Goal: Task Accomplishment & Management: Use online tool/utility

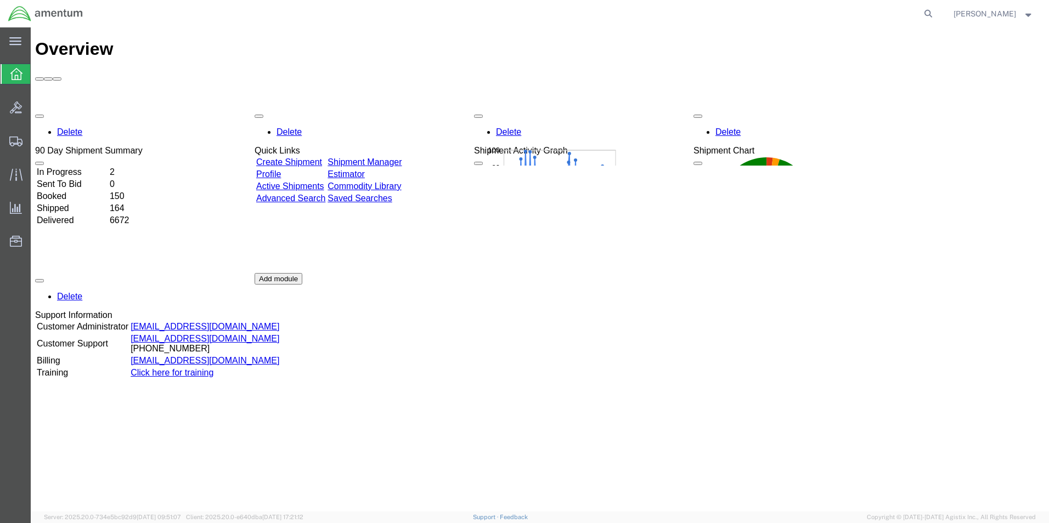
click at [1024, 15] on span "[PERSON_NAME]" at bounding box center [994, 14] width 80 height 12
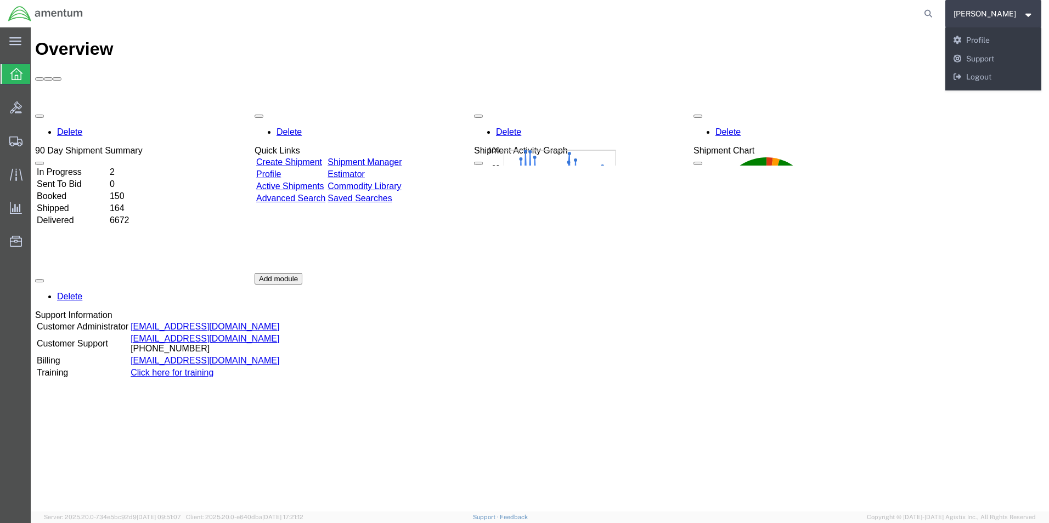
click at [801, 276] on div "Delete 90 Day Shipment Summary In Progress 2 Sent To Bid 0 Booked 150 Shipped 1…" at bounding box center [539, 273] width 1009 height 329
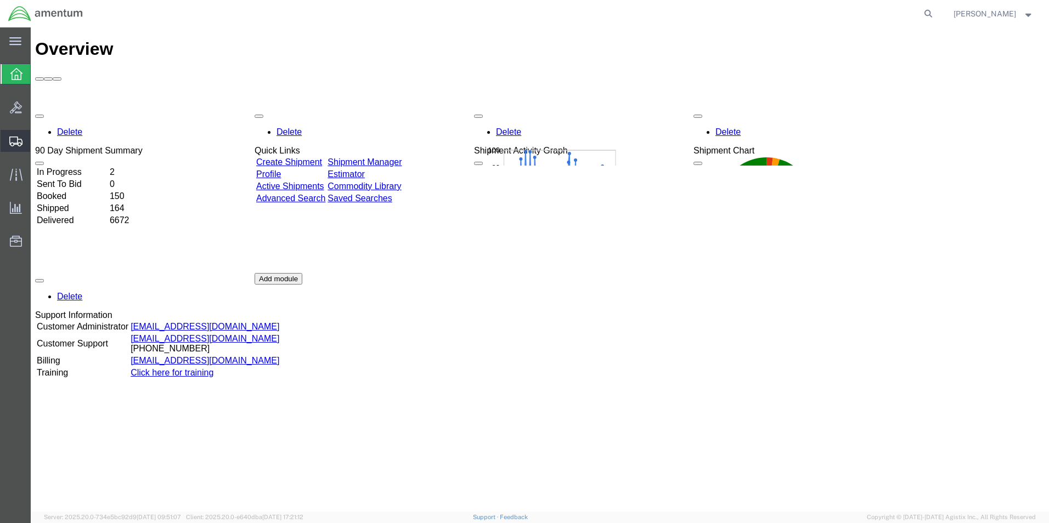
click at [0, 0] on span "Create Shipment" at bounding box center [0, 0] width 0 height 0
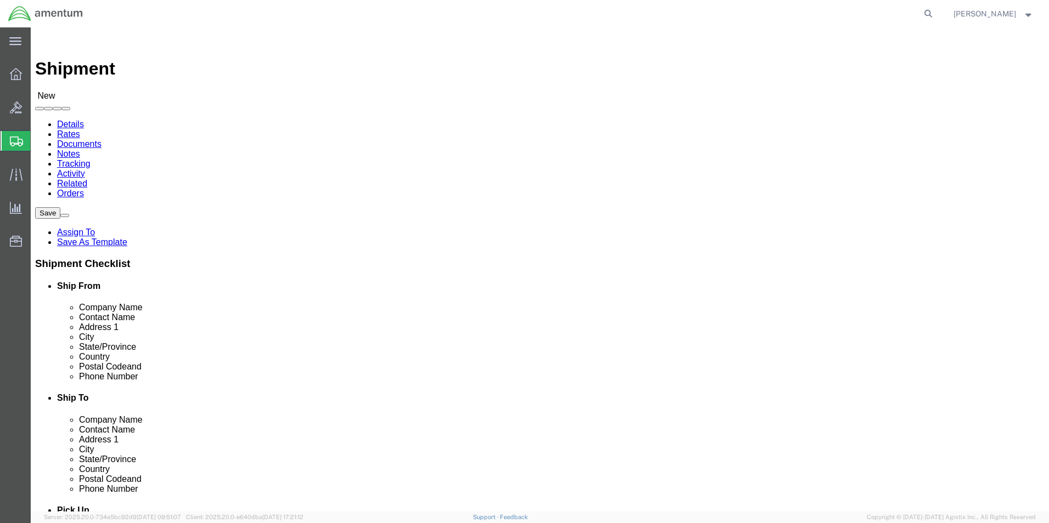
select select
click at [1029, 14] on strong "button" at bounding box center [1029, 14] width 10 height 4
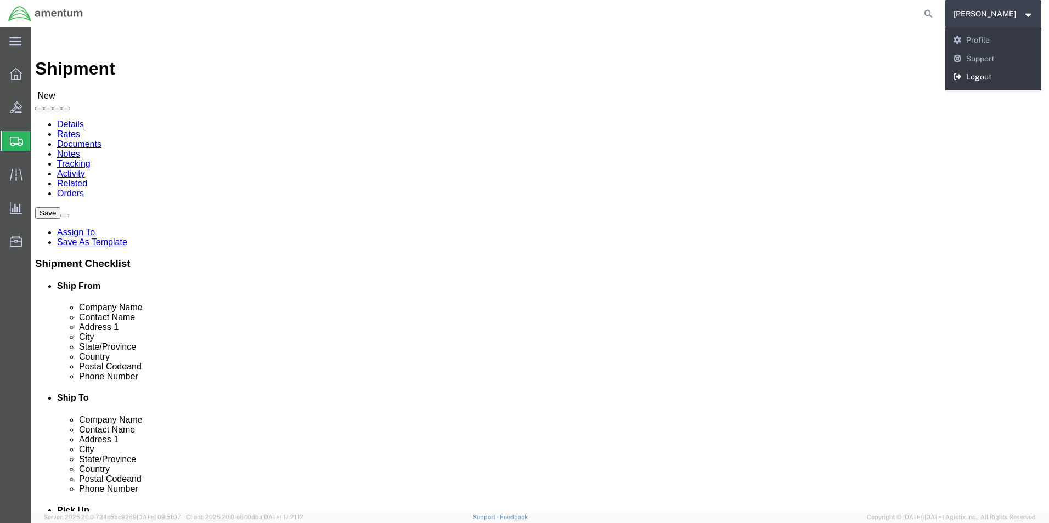
click at [1002, 76] on link "Logout" at bounding box center [993, 77] width 97 height 19
